Goal: Task Accomplishment & Management: Complete application form

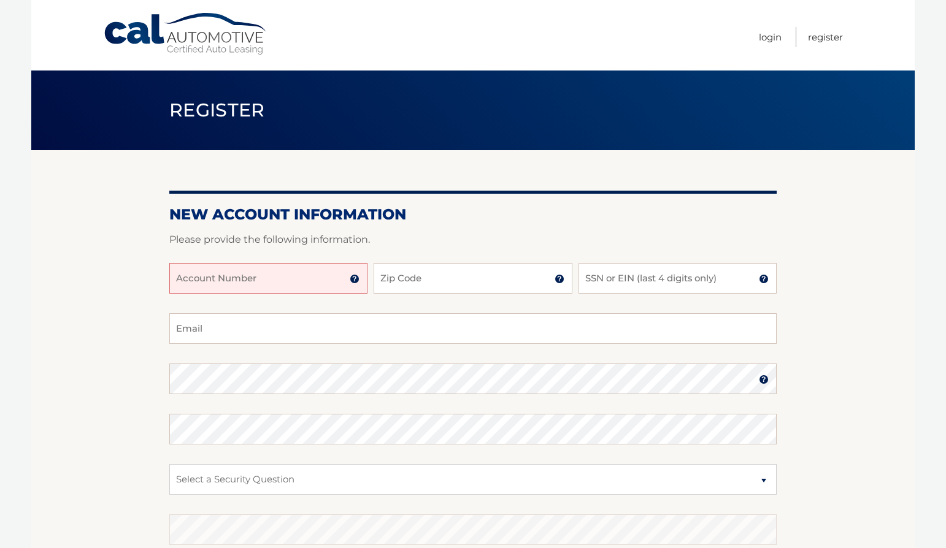
click at [278, 275] on input "Account Number" at bounding box center [268, 278] width 198 height 31
type input "44456016460"
click at [418, 286] on input "Zip Code" at bounding box center [472, 278] width 198 height 31
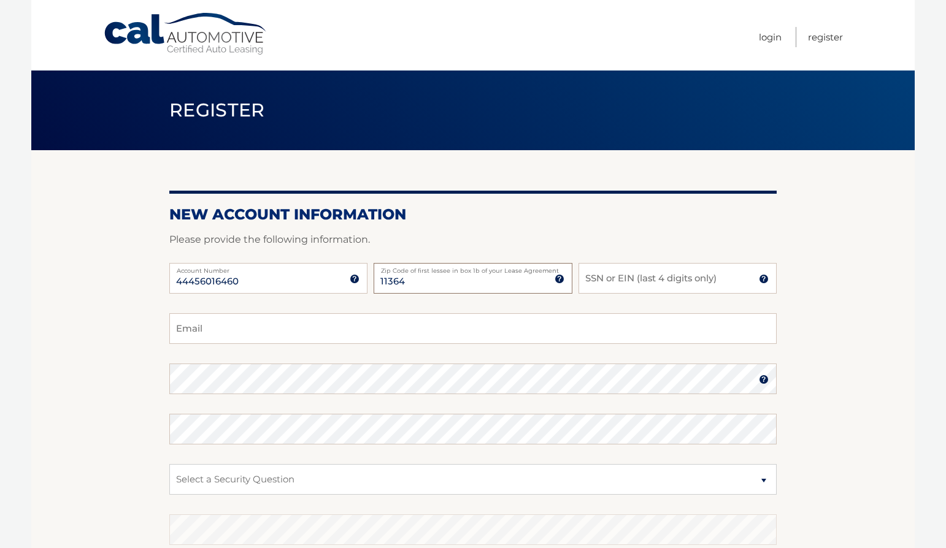
type input "11364"
click at [672, 263] on input "SSN or EIN (last 4 digits only)" at bounding box center [677, 278] width 198 height 31
type input "9810"
click at [285, 319] on input "Email" at bounding box center [472, 328] width 607 height 31
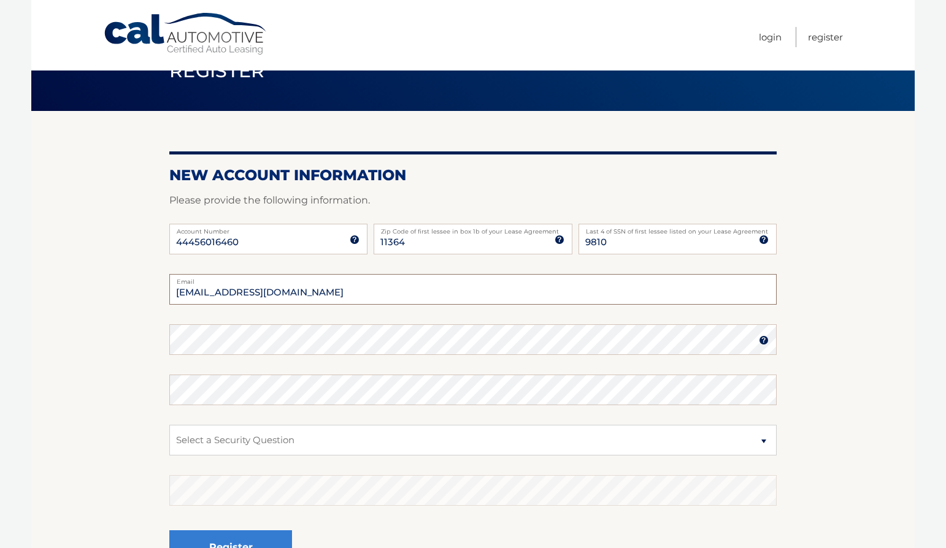
scroll to position [61, 0]
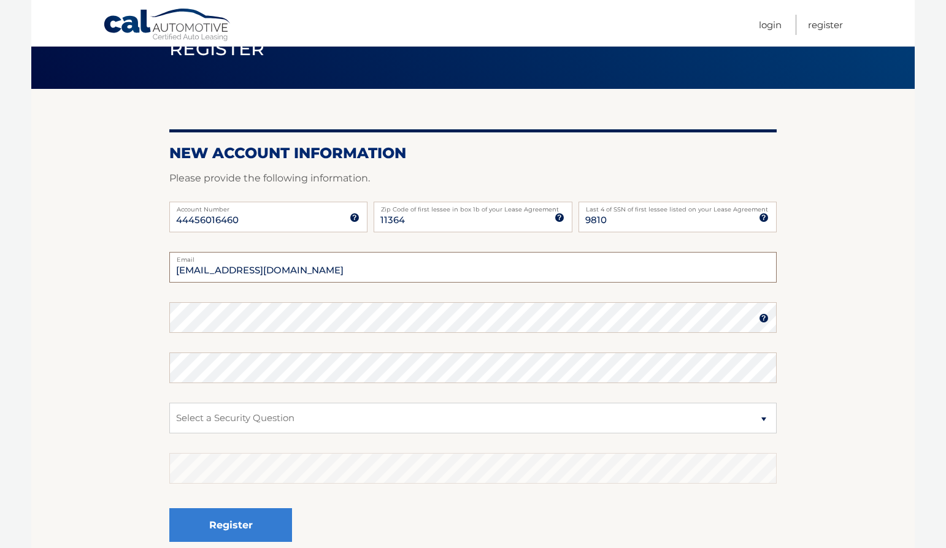
type input "cardenasgn@gmail.com"
drag, startPoint x: 729, startPoint y: 341, endPoint x: 725, endPoint y: 335, distance: 6.6
click at [725, 335] on fieldset "cardenasgn@gmail.com Email Password Password should be a minimum of 6 character…" at bounding box center [472, 410] width 607 height 316
click at [371, 408] on select "Select a Security Question What was the name of your elementary school? What is…" at bounding box center [472, 418] width 607 height 31
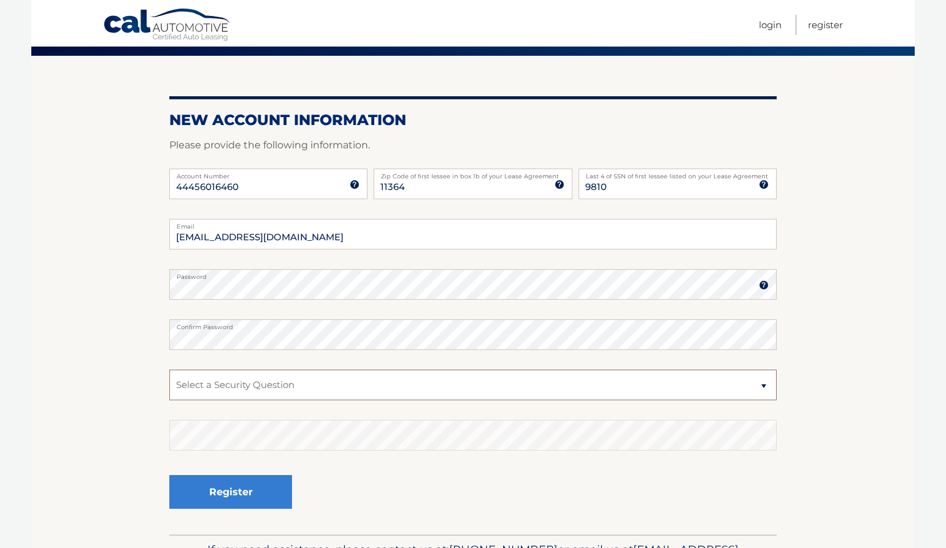
scroll to position [123, 0]
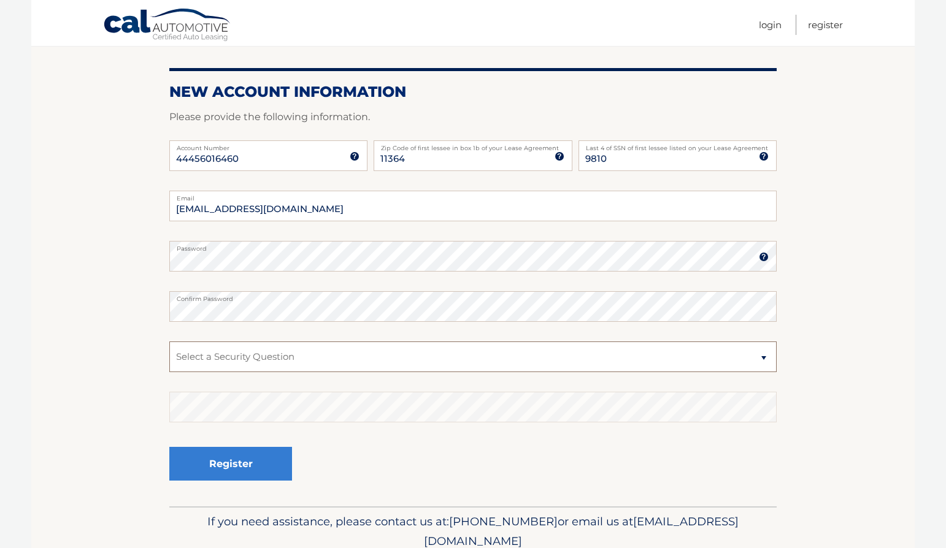
click at [628, 361] on select "Select a Security Question What was the name of your elementary school? What is…" at bounding box center [472, 357] width 607 height 31
select select "2"
click at [169, 342] on select "Select a Security Question What was the name of your elementary school? What is…" at bounding box center [472, 357] width 607 height 31
click at [578, 477] on div "Register" at bounding box center [472, 464] width 607 height 45
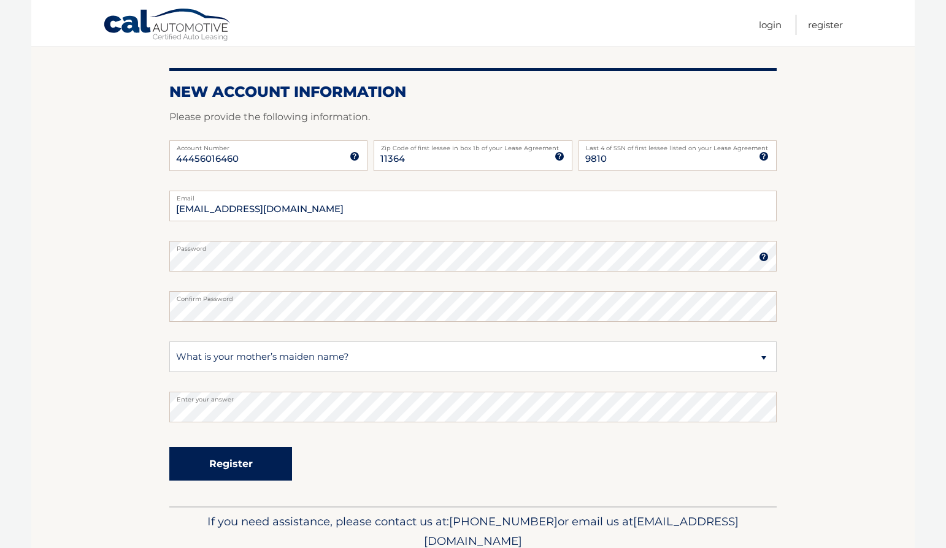
click at [270, 463] on button "Register" at bounding box center [230, 464] width 123 height 34
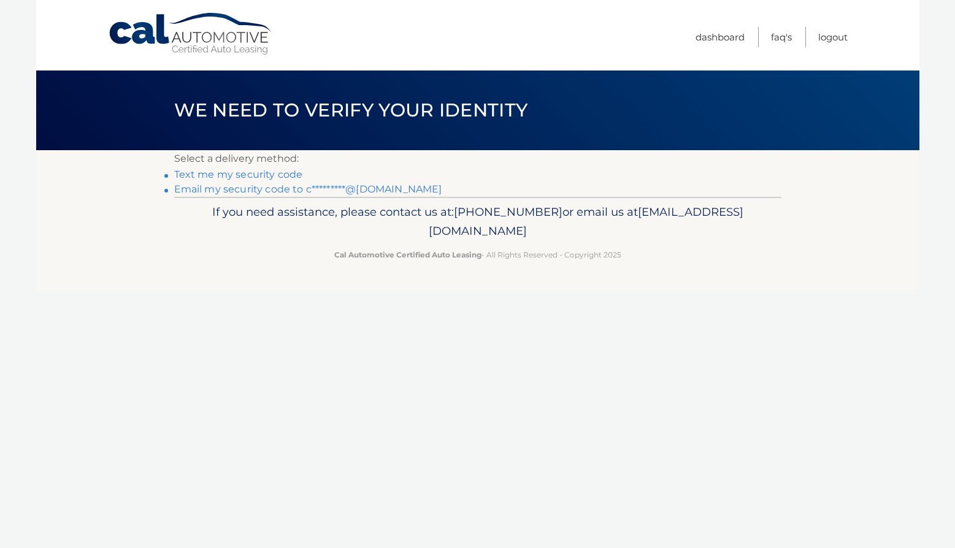
click at [277, 174] on link "Text me my security code" at bounding box center [238, 175] width 129 height 12
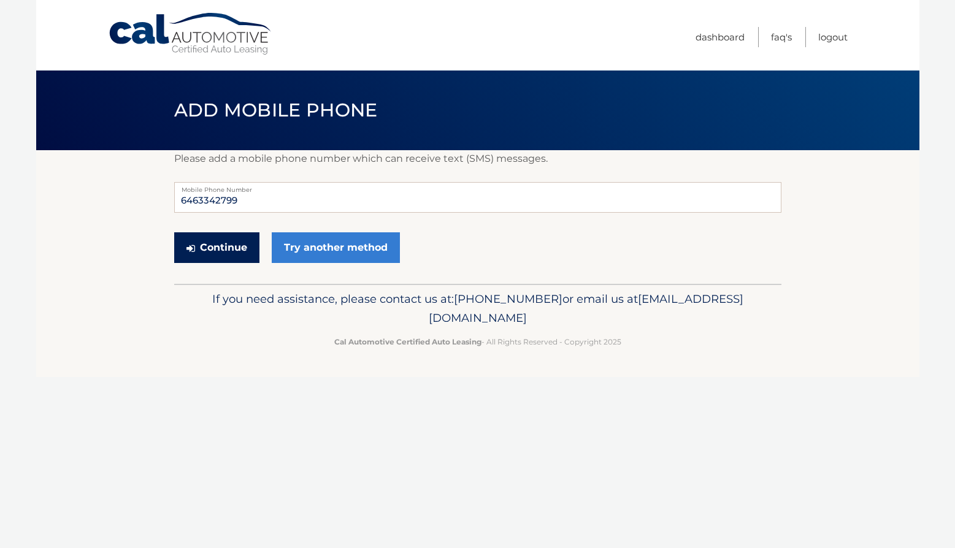
click at [232, 254] on button "Continue" at bounding box center [216, 247] width 85 height 31
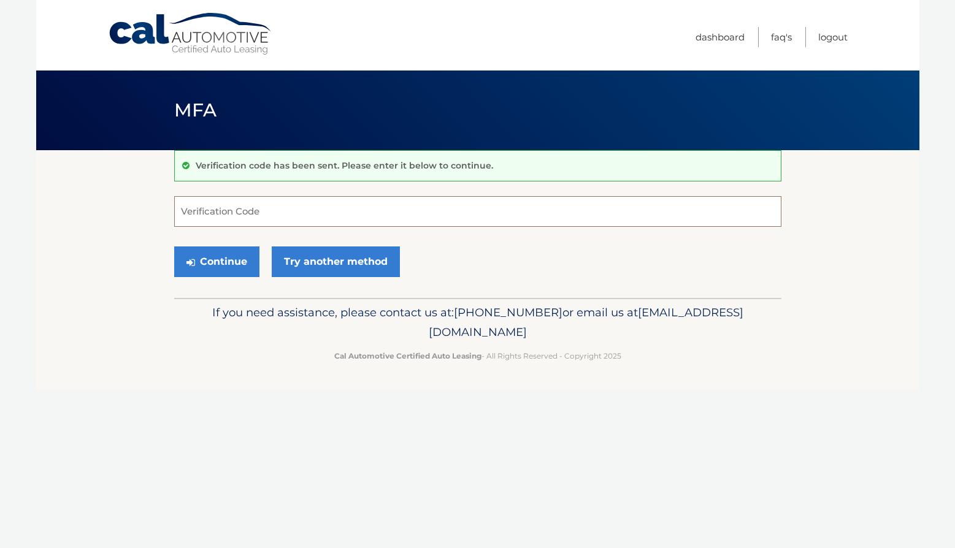
click at [256, 205] on input "Verification Code" at bounding box center [477, 211] width 607 height 31
type input "198381"
click at [203, 261] on button "Continue" at bounding box center [216, 262] width 85 height 31
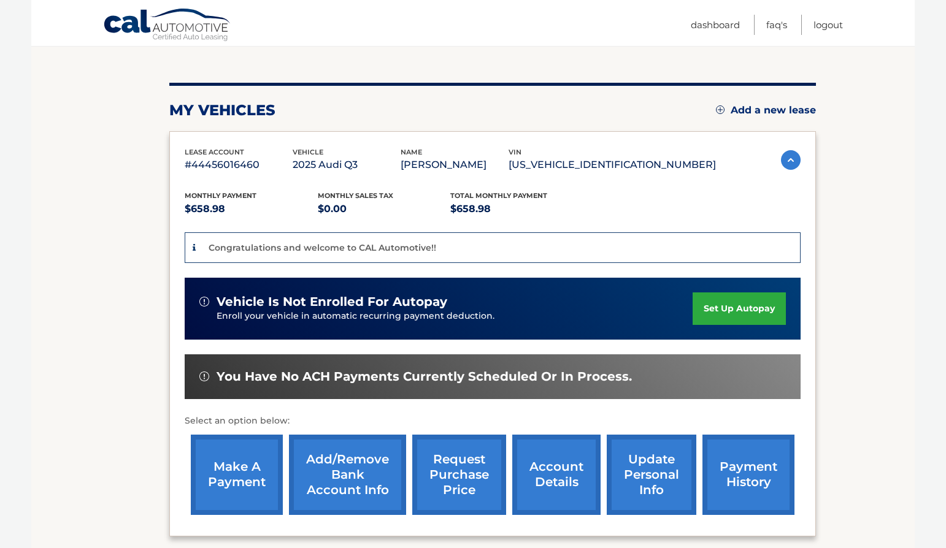
scroll to position [184, 0]
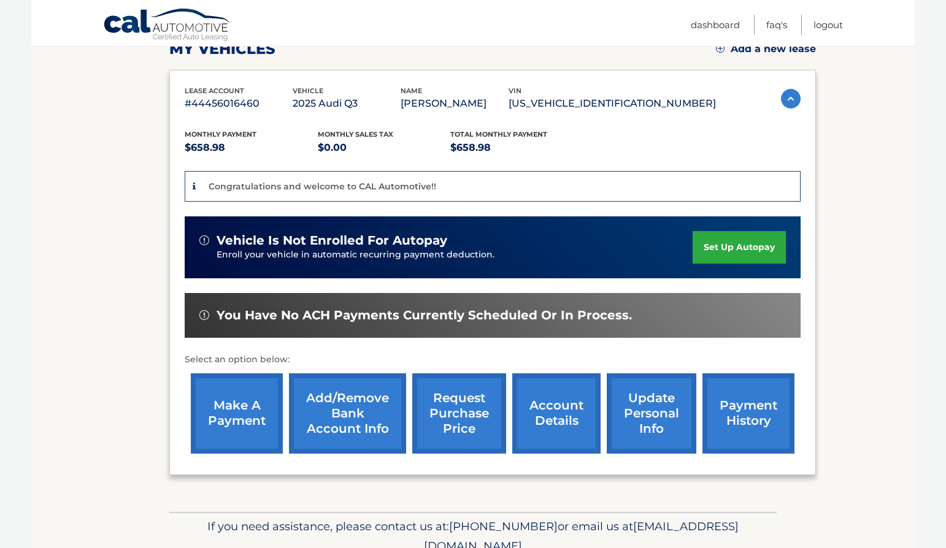
click at [741, 251] on link "set up autopay" at bounding box center [738, 247] width 93 height 33
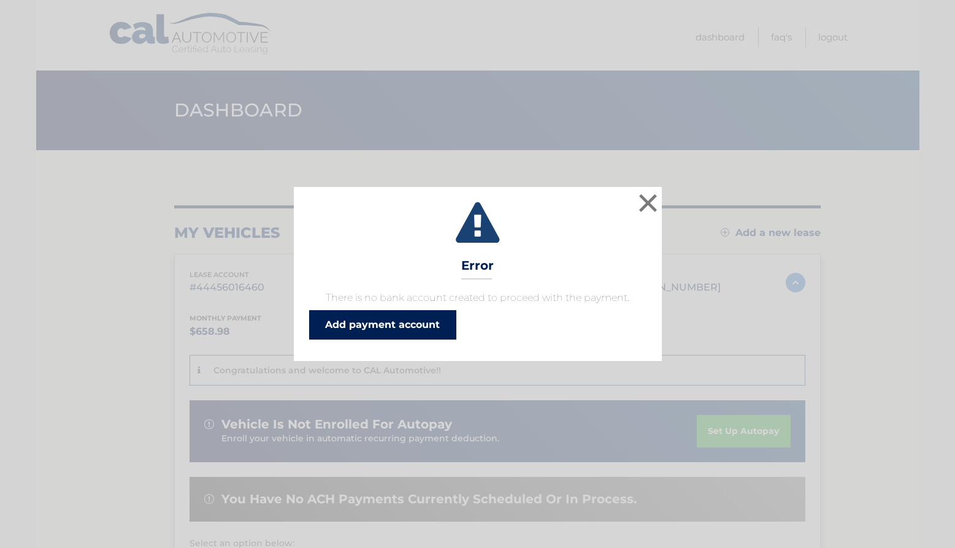
click at [390, 332] on link "Add payment account" at bounding box center [382, 324] width 147 height 29
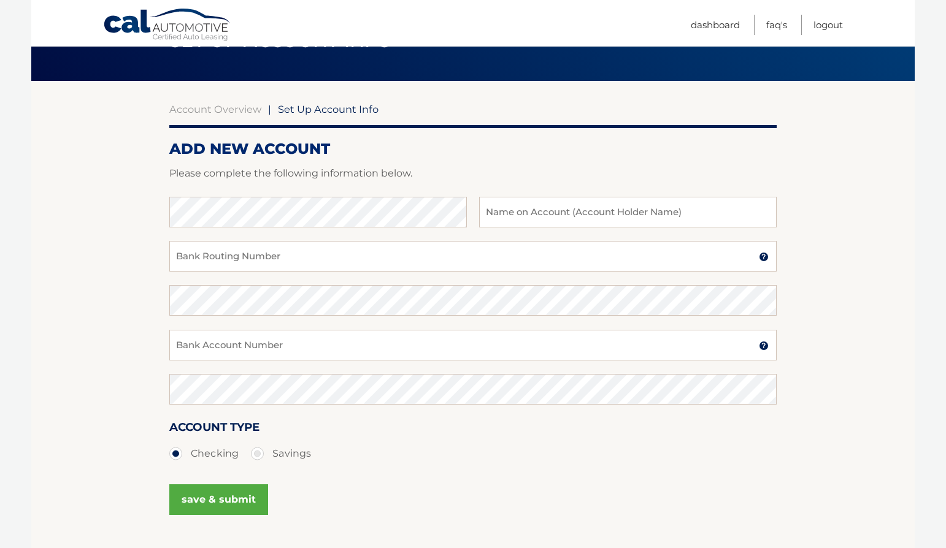
scroll to position [40, 0]
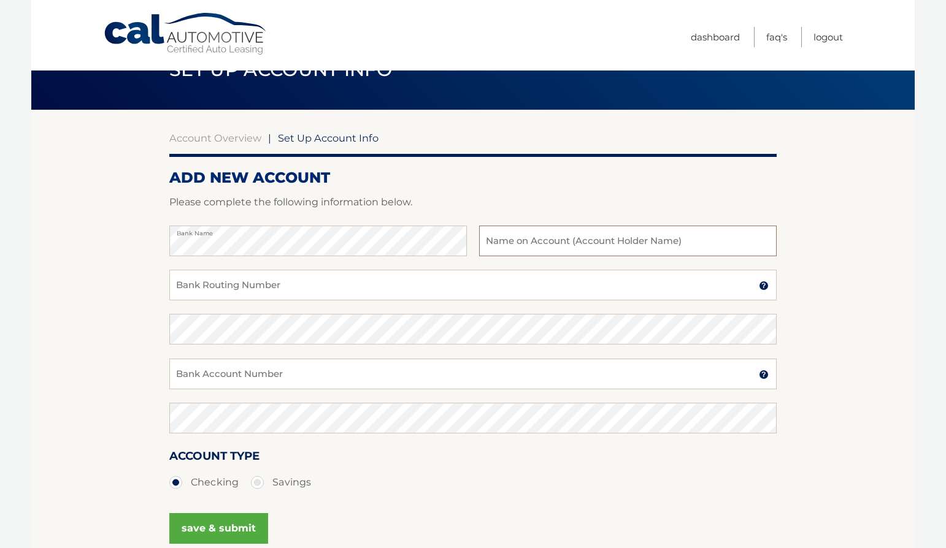
click at [505, 239] on input "text" at bounding box center [627, 241] width 297 height 31
type input "[PERSON_NAME]"
click at [233, 289] on input "Bank Routing Number" at bounding box center [472, 285] width 607 height 31
type input "021000021"
click at [392, 370] on input "Bank Account Number" at bounding box center [472, 374] width 607 height 31
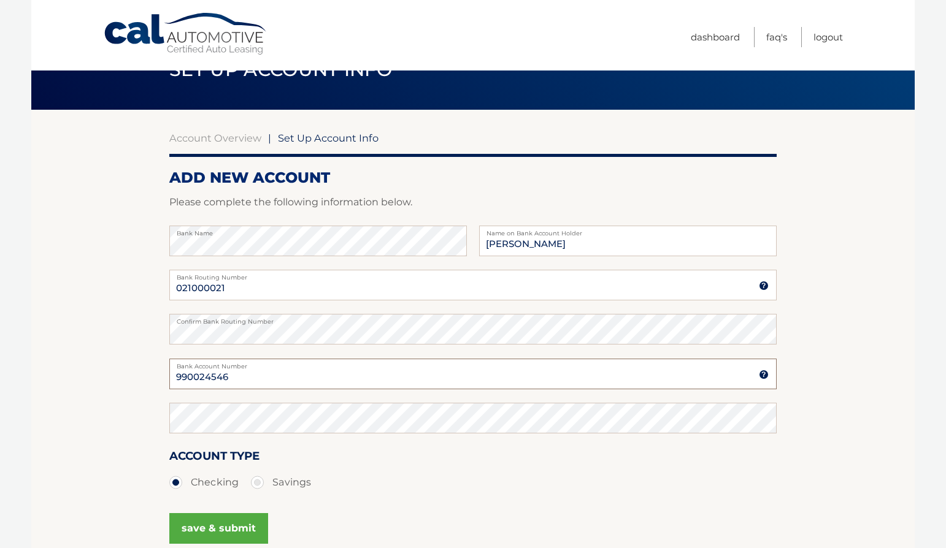
type input "990024546"
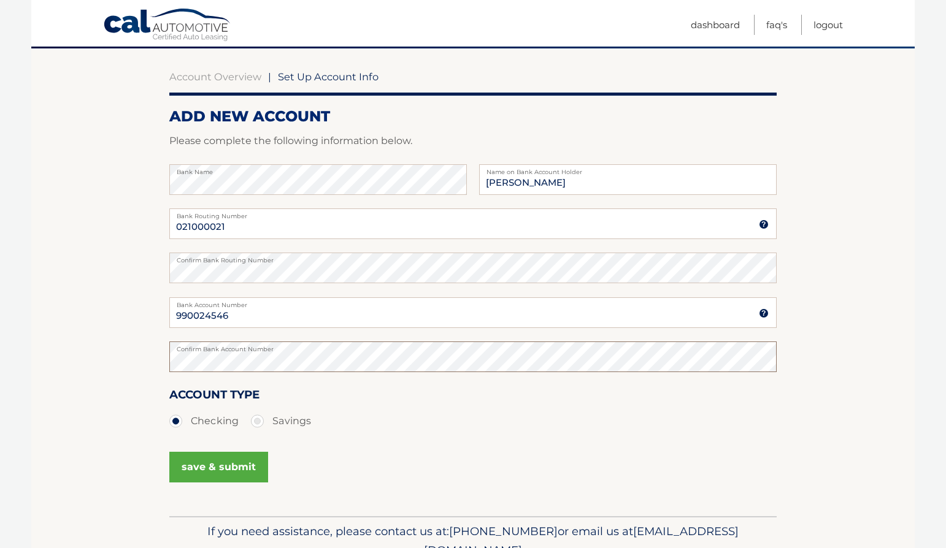
scroll to position [163, 0]
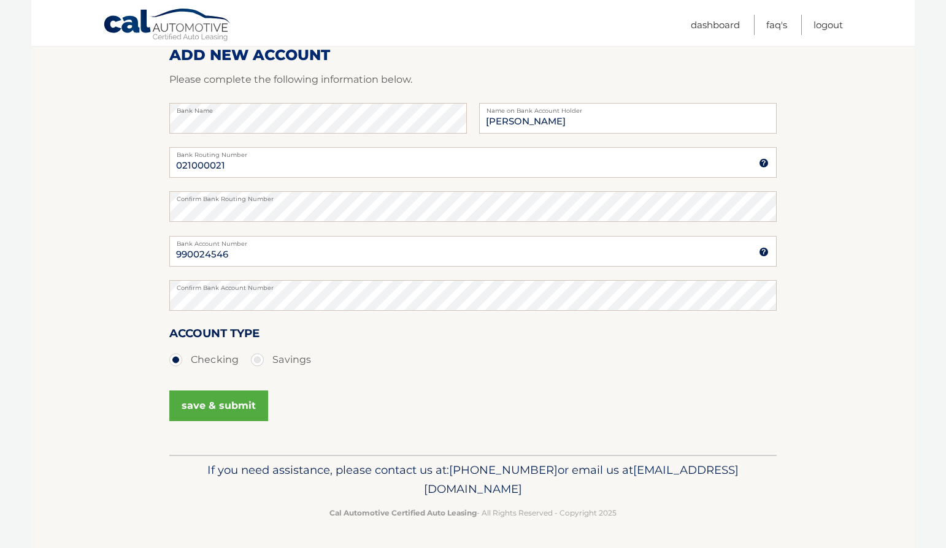
click at [634, 337] on div "Account Type Checking Savings" at bounding box center [472, 347] width 607 height 47
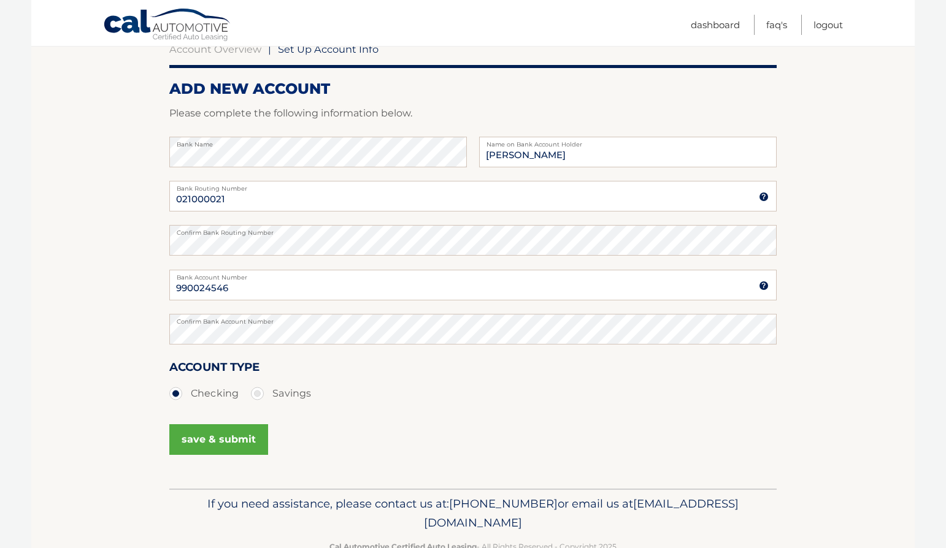
scroll to position [102, 0]
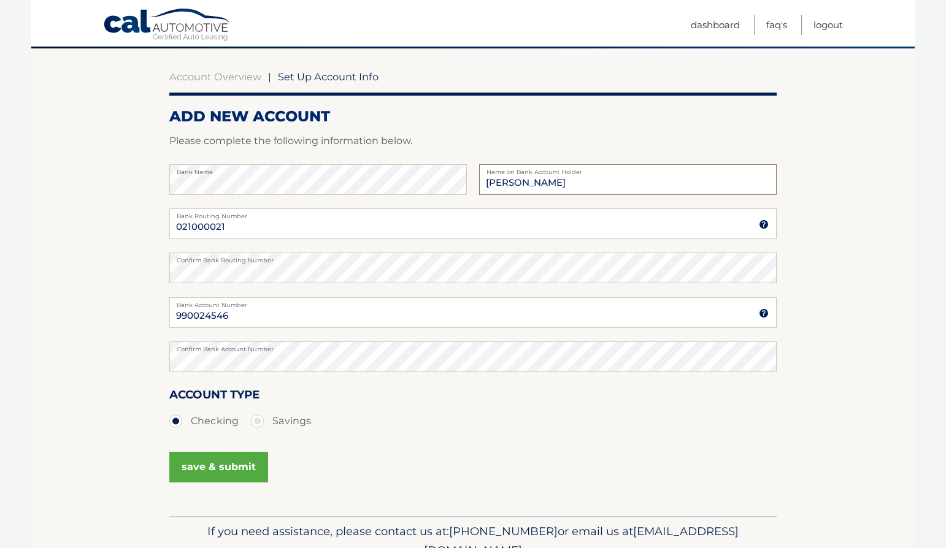
click at [509, 185] on input "Gina Cardenas" at bounding box center [627, 179] width 297 height 31
type input "Gina N Cardenas"
click at [526, 121] on h2 "ADD NEW ACCOUNT" at bounding box center [472, 116] width 607 height 18
click at [222, 474] on button "save & submit" at bounding box center [218, 467] width 99 height 31
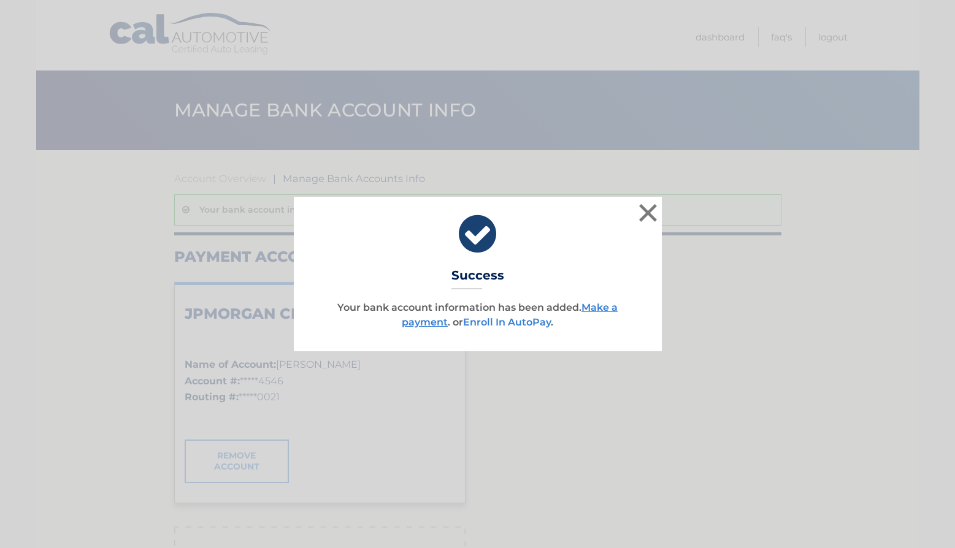
click at [527, 326] on link "Enroll In AutoPay" at bounding box center [507, 322] width 88 height 12
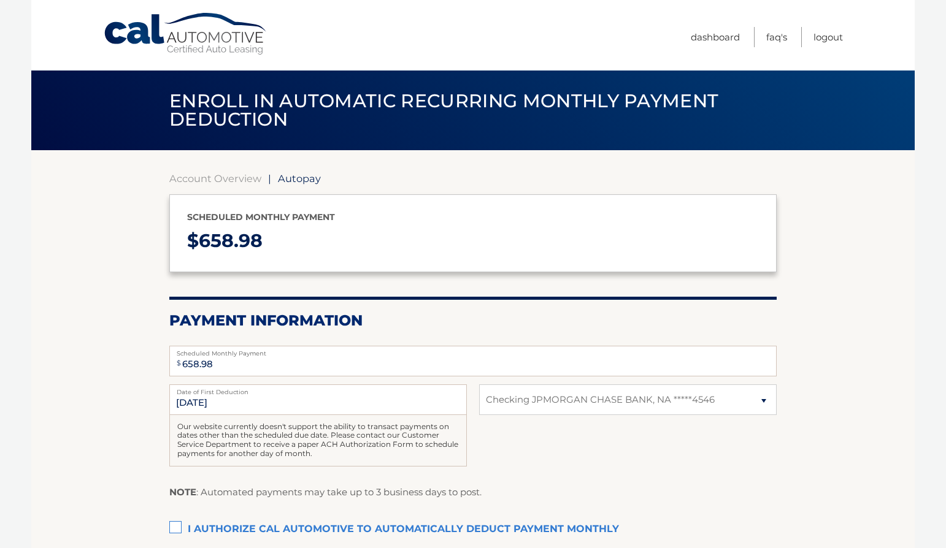
select select "ZTQ4ODdlOWItMDA2OS00NDllLTg3MzctMzI2YjNmMGQ4Y2Ux"
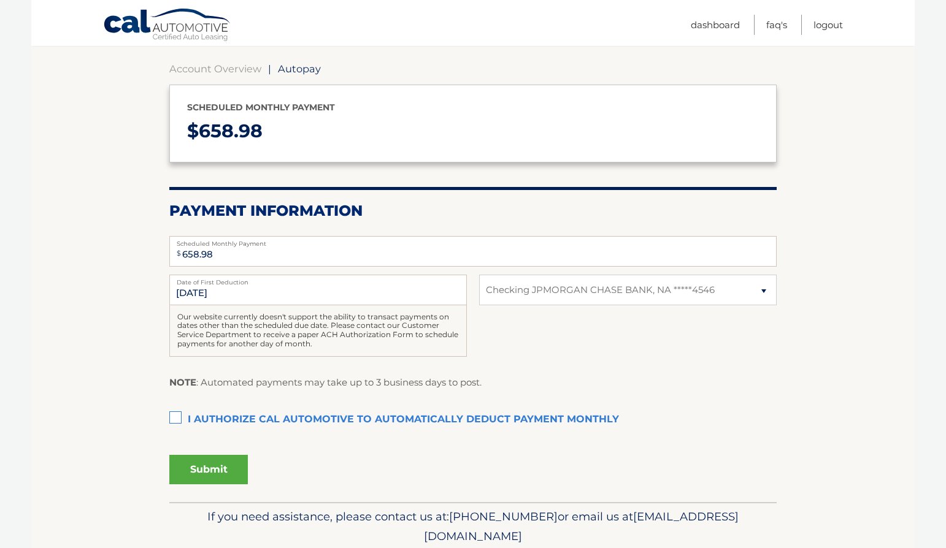
scroll to position [123, 0]
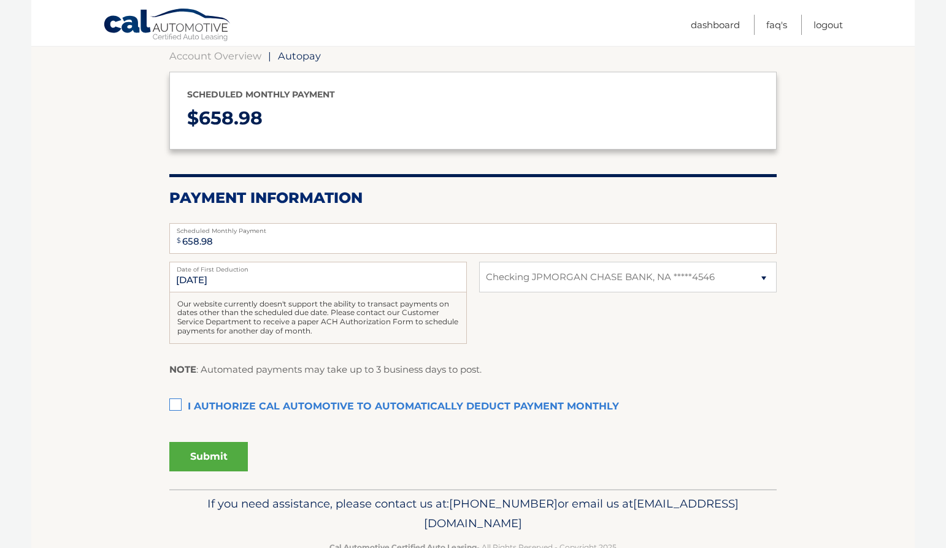
click at [185, 405] on label "I authorize cal automotive to automatically deduct payment monthly This checkbo…" at bounding box center [472, 407] width 607 height 25
click at [0, 0] on input "I authorize cal automotive to automatically deduct payment monthly This checkbo…" at bounding box center [0, 0] width 0 height 0
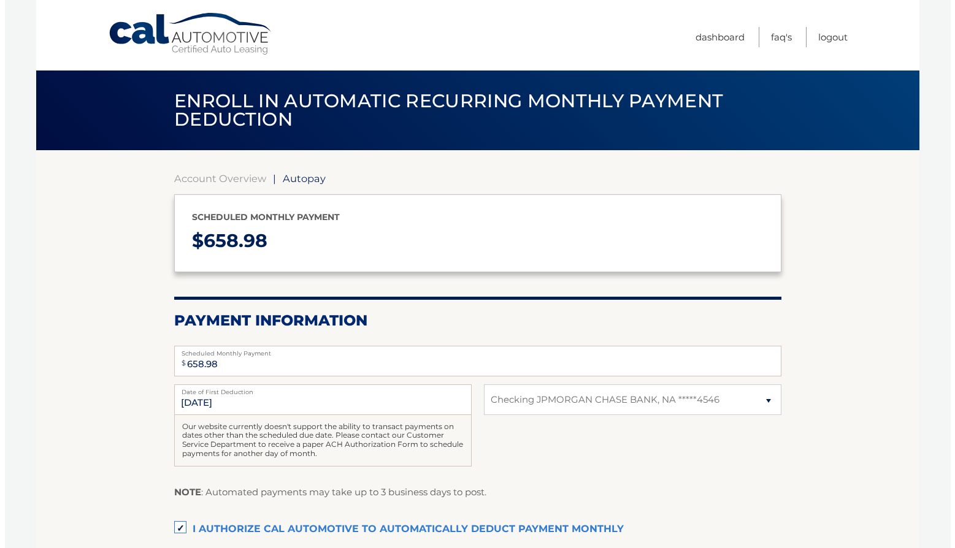
scroll to position [156, 0]
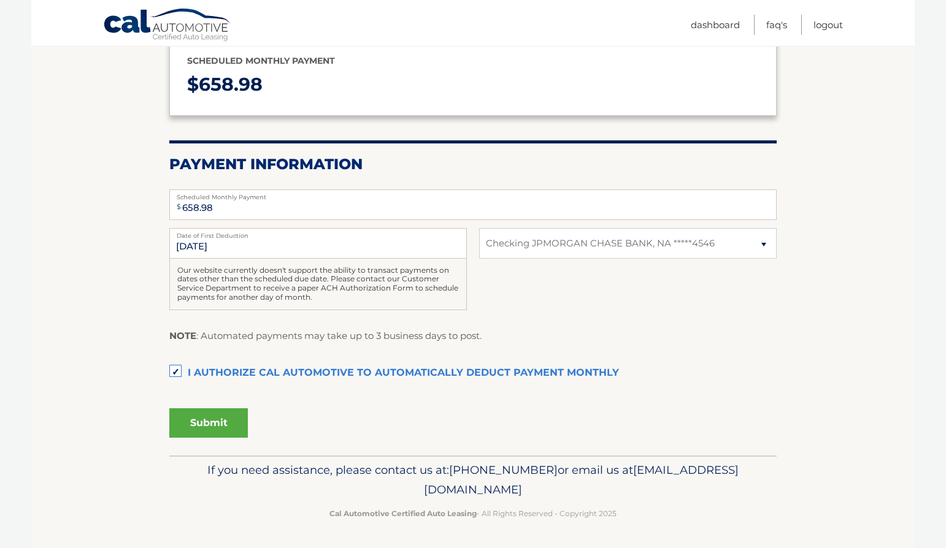
click at [222, 426] on button "Submit" at bounding box center [208, 422] width 78 height 29
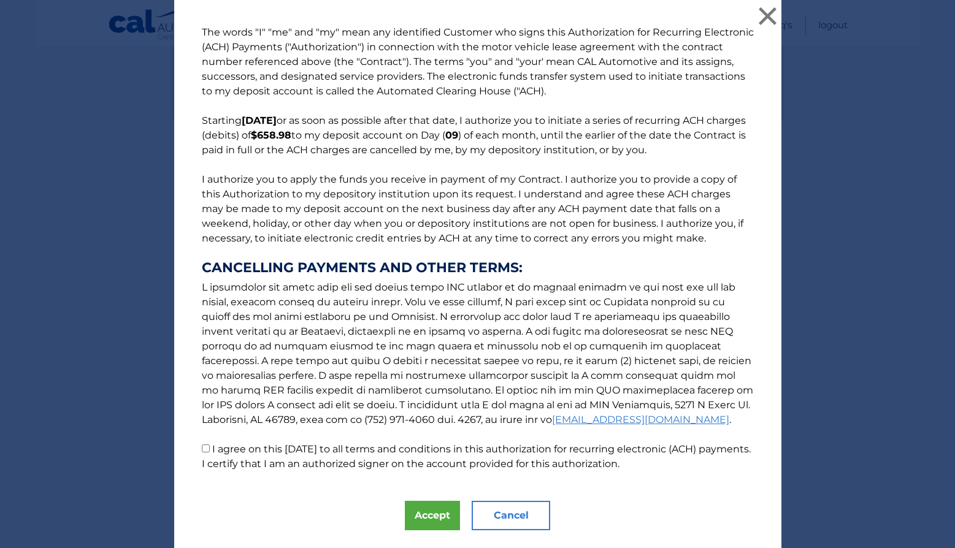
click at [202, 448] on input "I agree on this 09/30/2025 to all terms and conditions in this authorization fo…" at bounding box center [206, 449] width 8 height 8
checkbox input "true"
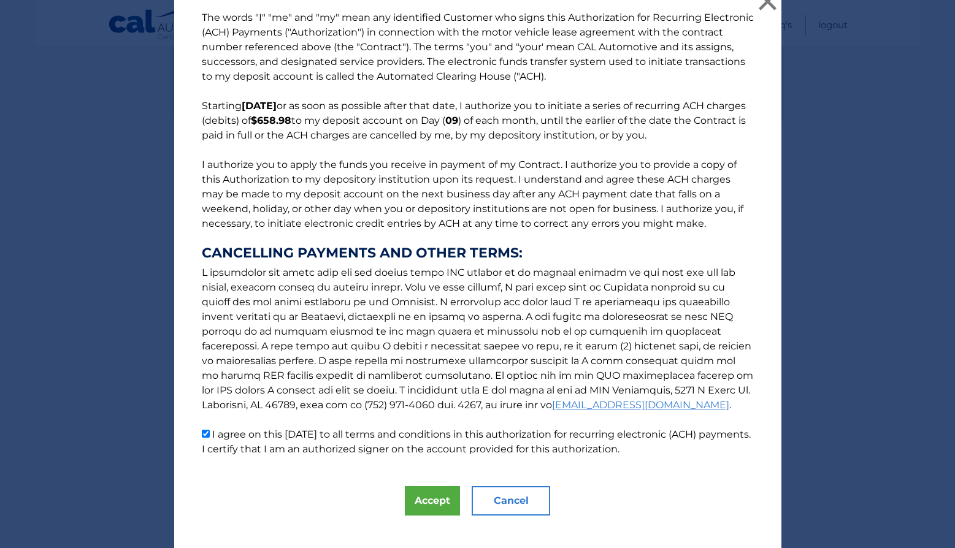
scroll to position [0, 0]
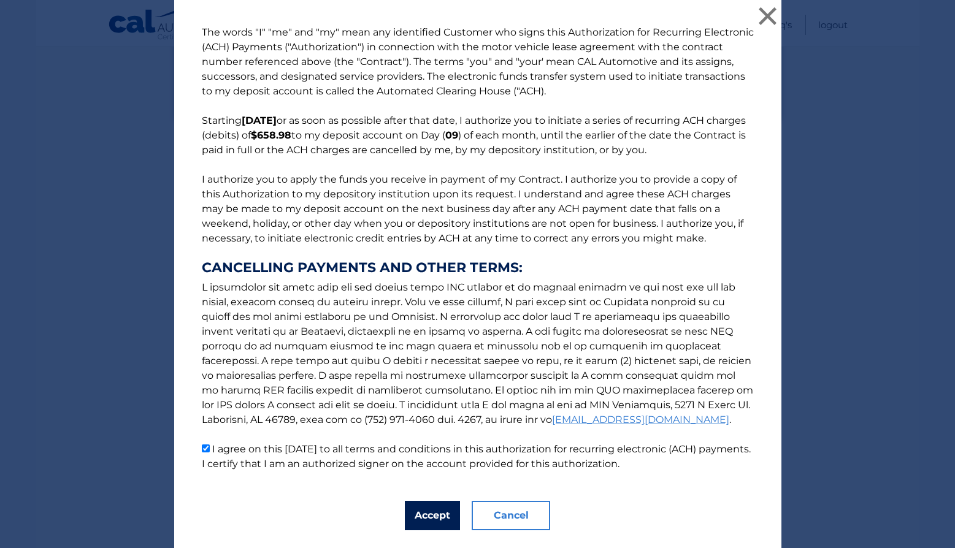
click at [427, 518] on button "Accept" at bounding box center [432, 515] width 55 height 29
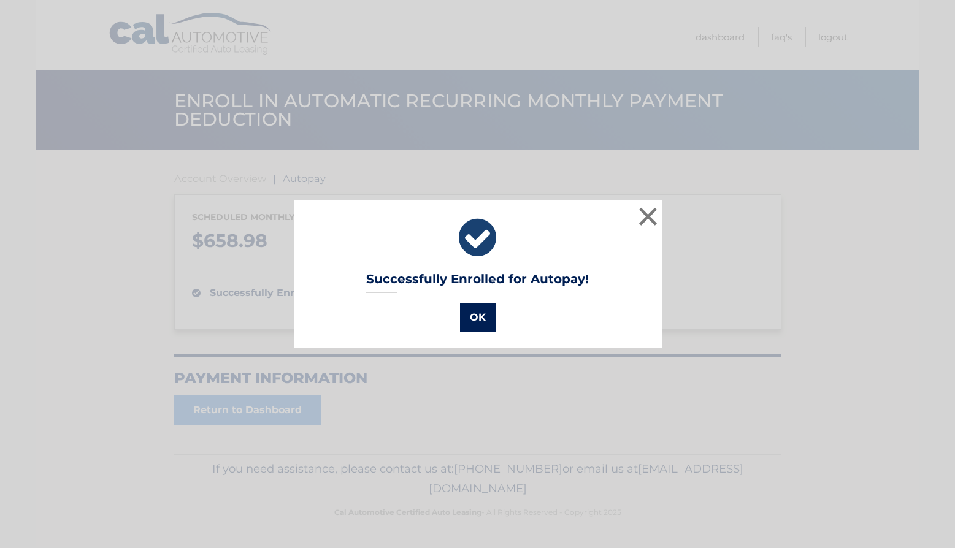
click at [470, 319] on button "OK" at bounding box center [478, 317] width 36 height 29
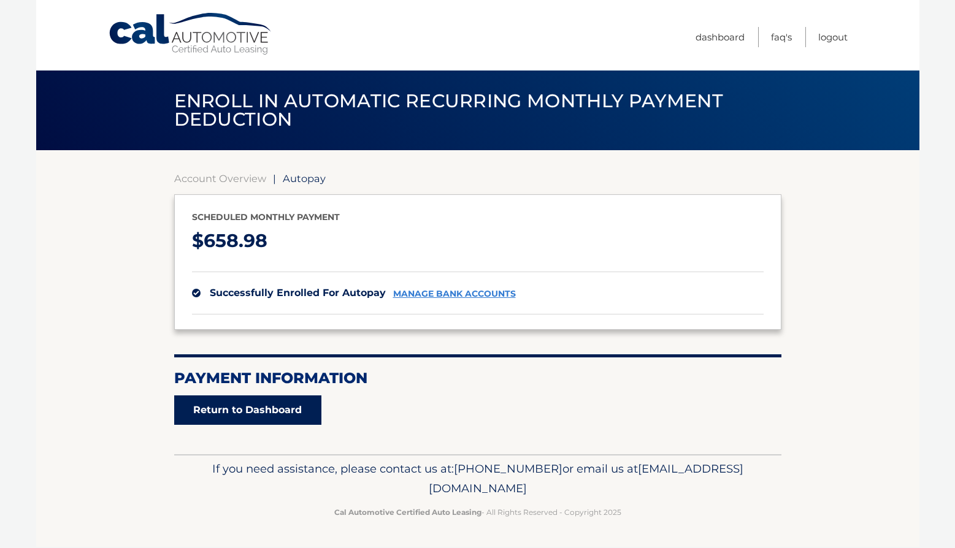
click at [220, 405] on link "Return to Dashboard" at bounding box center [247, 410] width 147 height 29
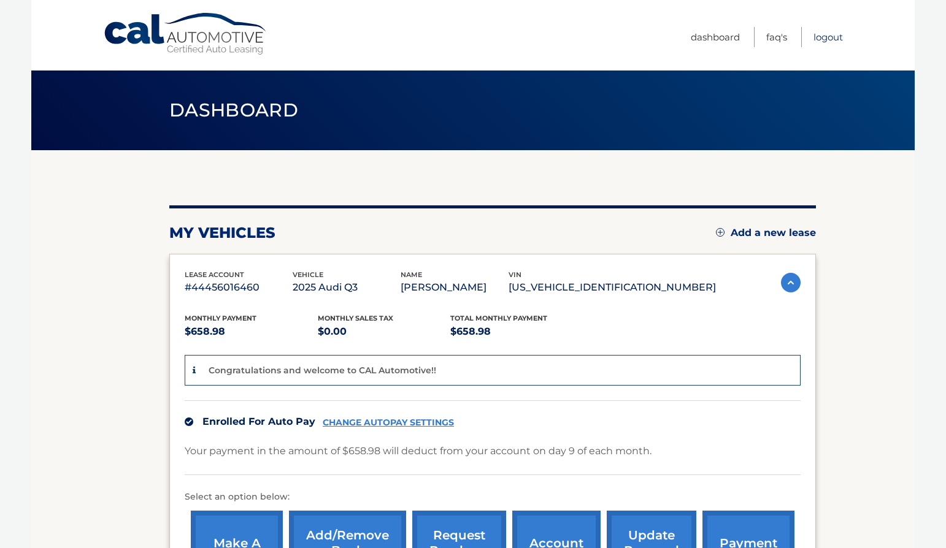
click at [822, 34] on link "Logout" at bounding box center [827, 37] width 29 height 20
